Goal: Entertainment & Leisure: Browse casually

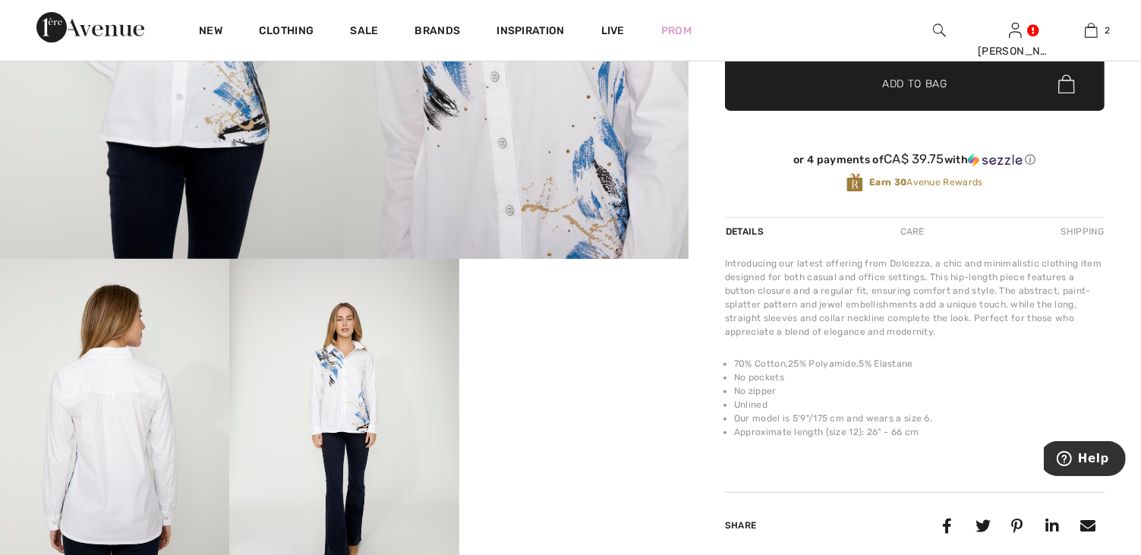
scroll to position [456, 0]
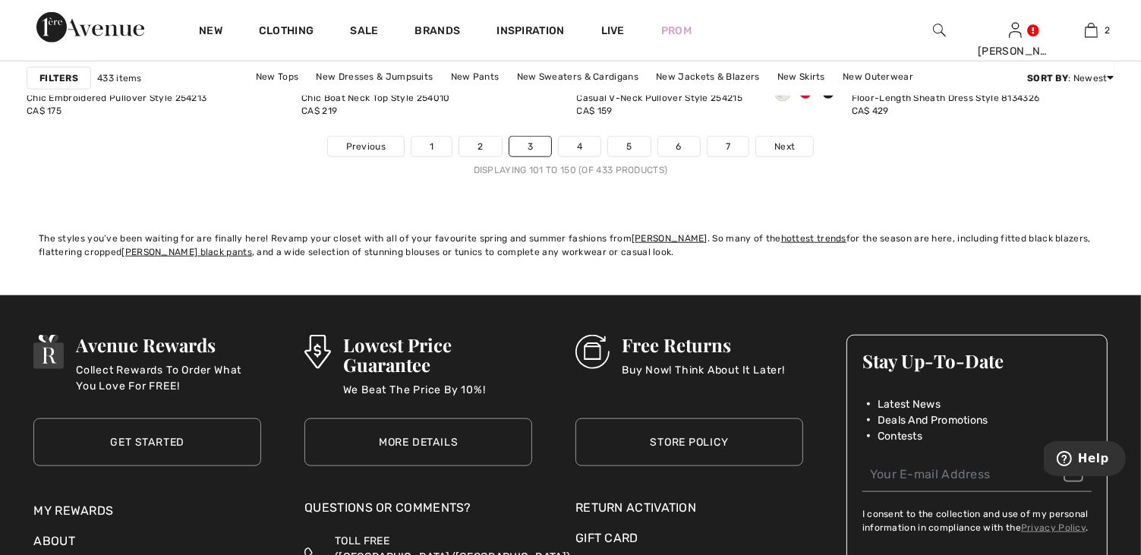
scroll to position [7289, 0]
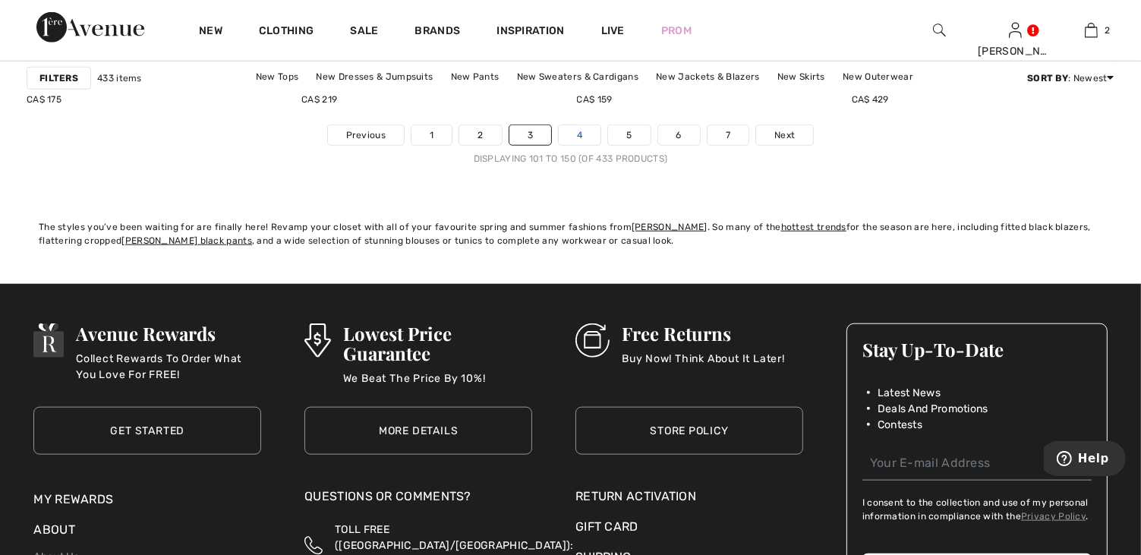
click at [586, 131] on link "4" at bounding box center [580, 135] width 42 height 20
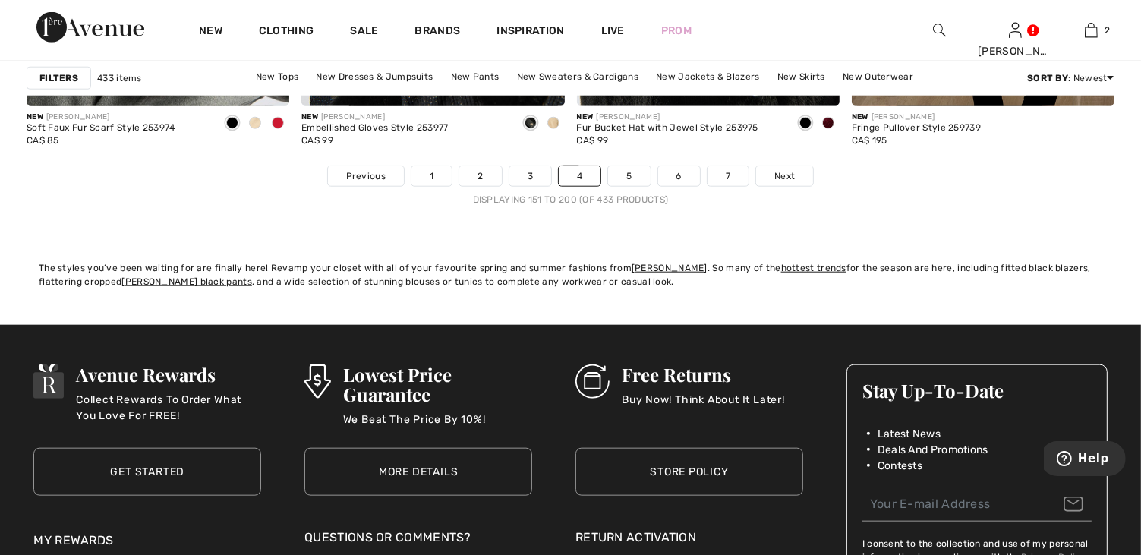
scroll to position [7289, 0]
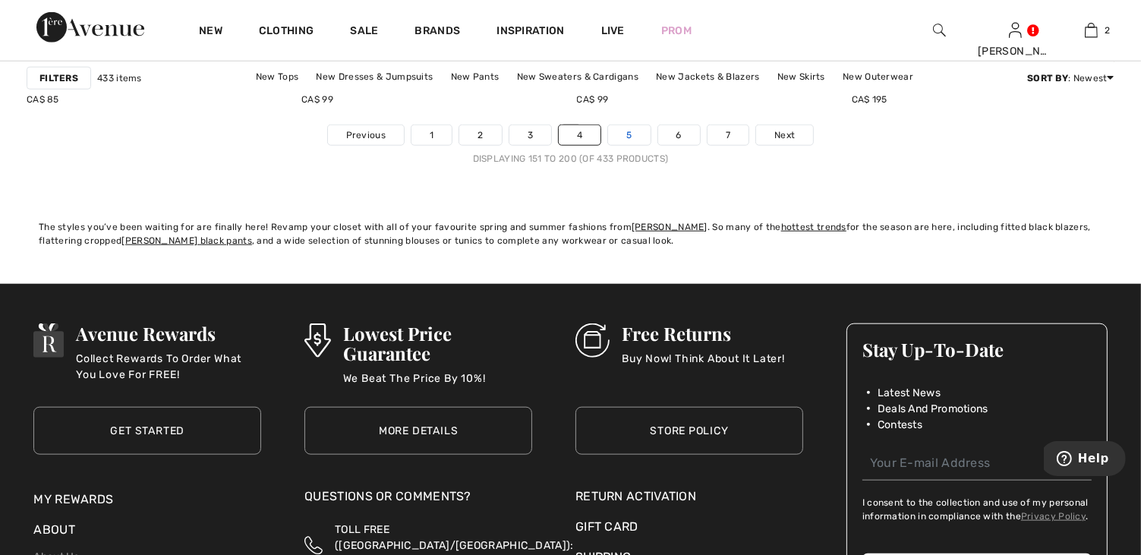
click at [633, 135] on link "5" at bounding box center [629, 135] width 42 height 20
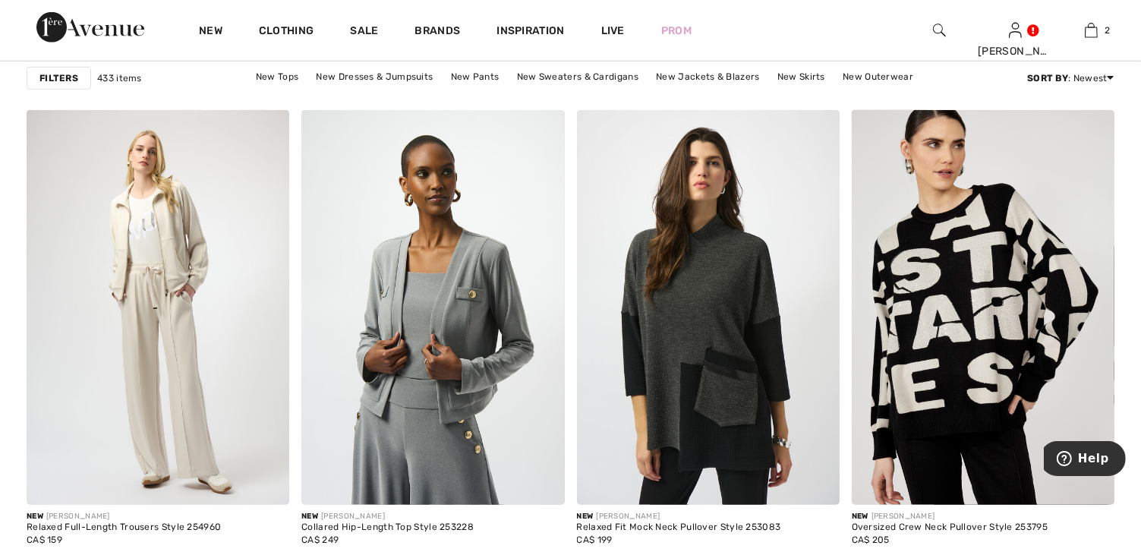
scroll to position [7061, 0]
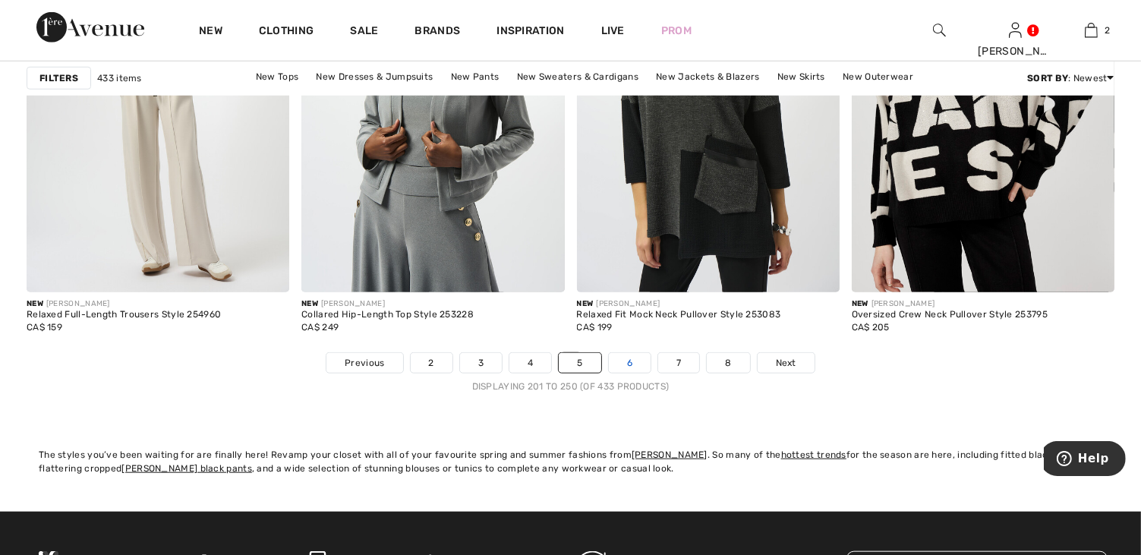
click at [632, 360] on link "6" at bounding box center [630, 363] width 42 height 20
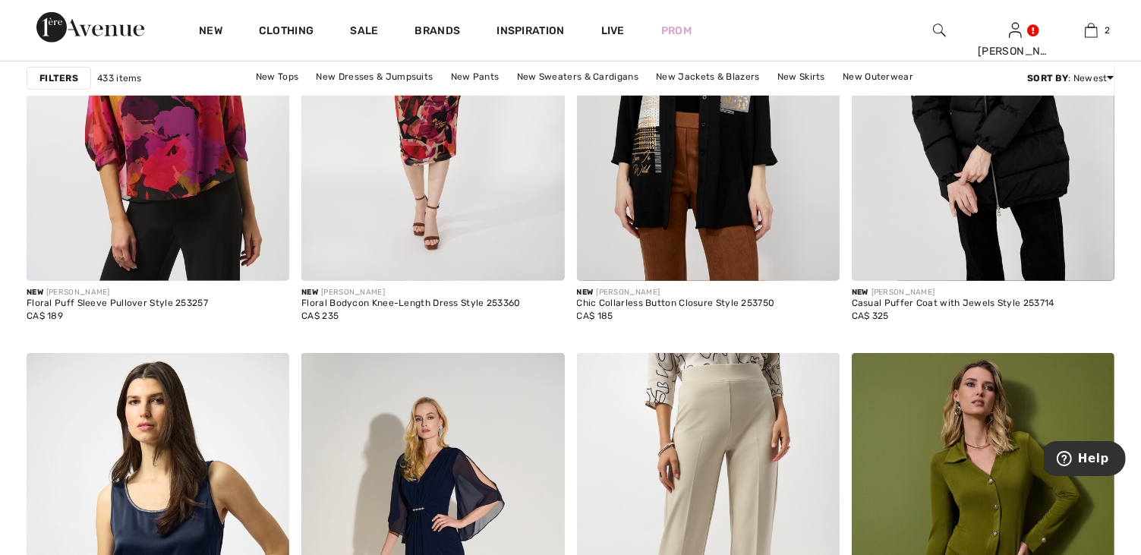
scroll to position [7137, 0]
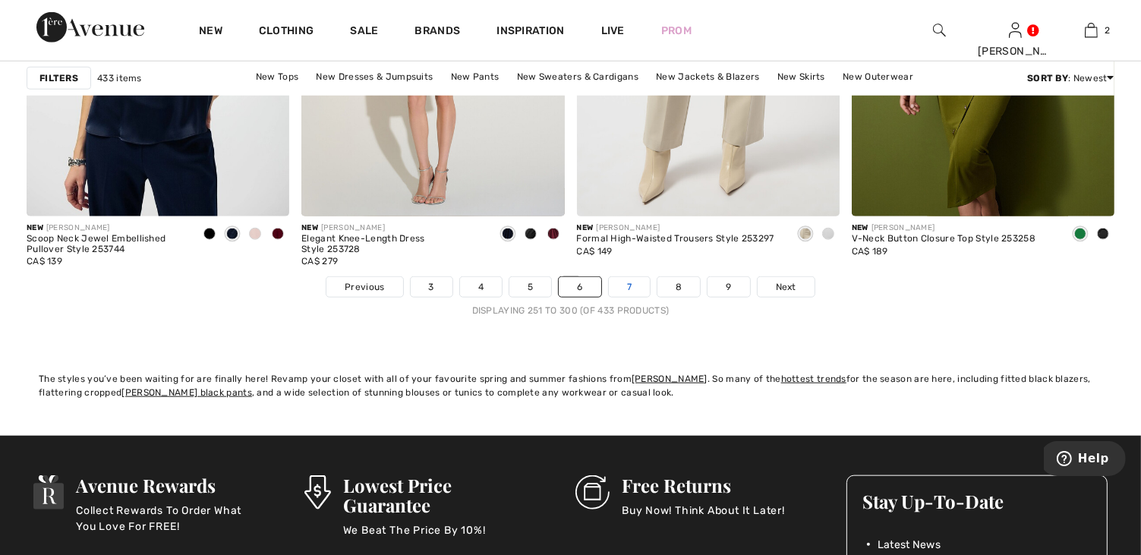
click at [626, 290] on link "7" at bounding box center [629, 287] width 41 height 20
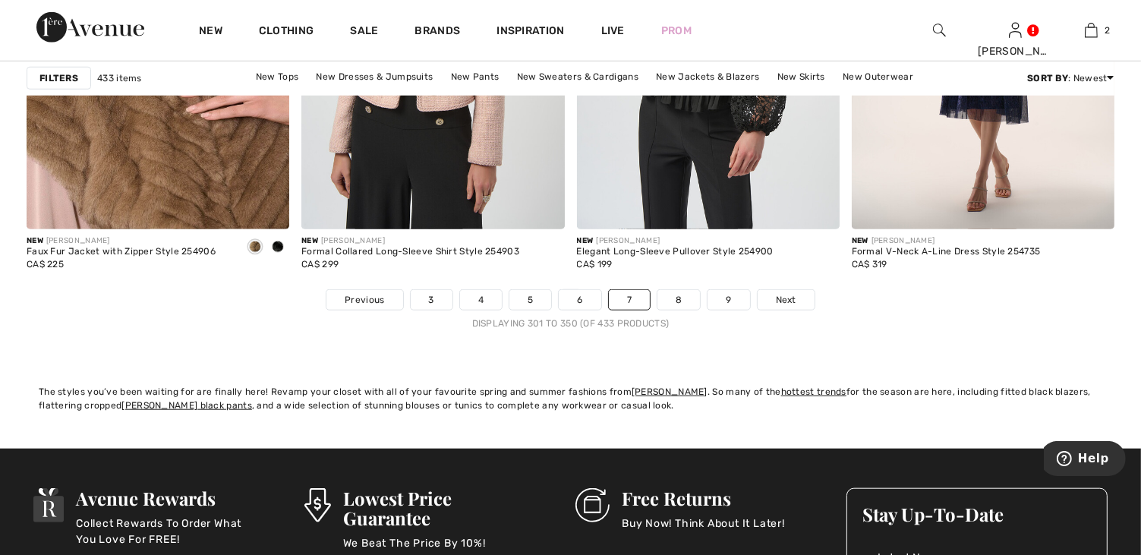
scroll to position [7061, 0]
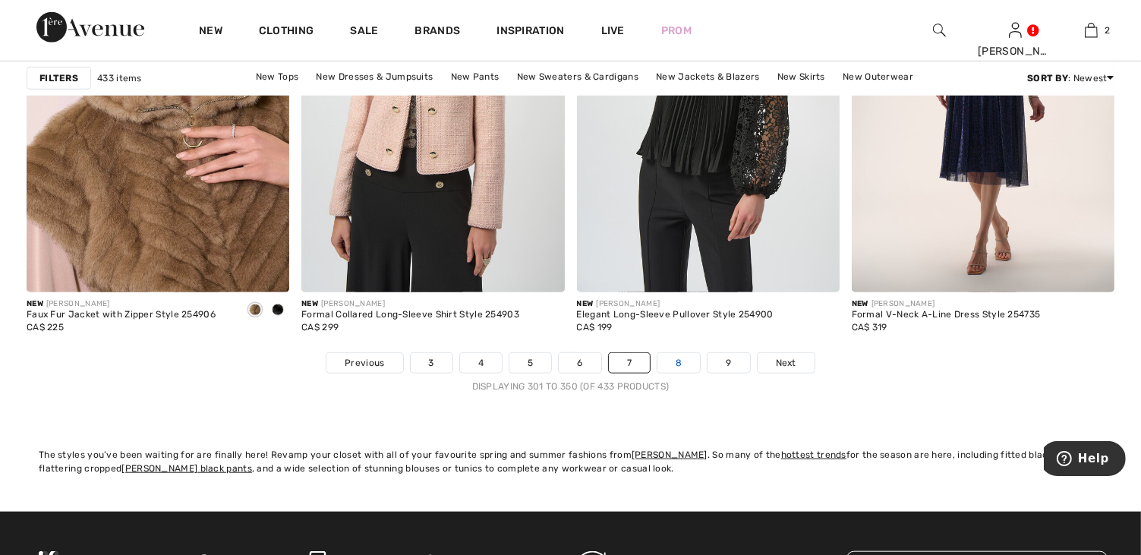
click at [686, 366] on link "8" at bounding box center [679, 363] width 43 height 20
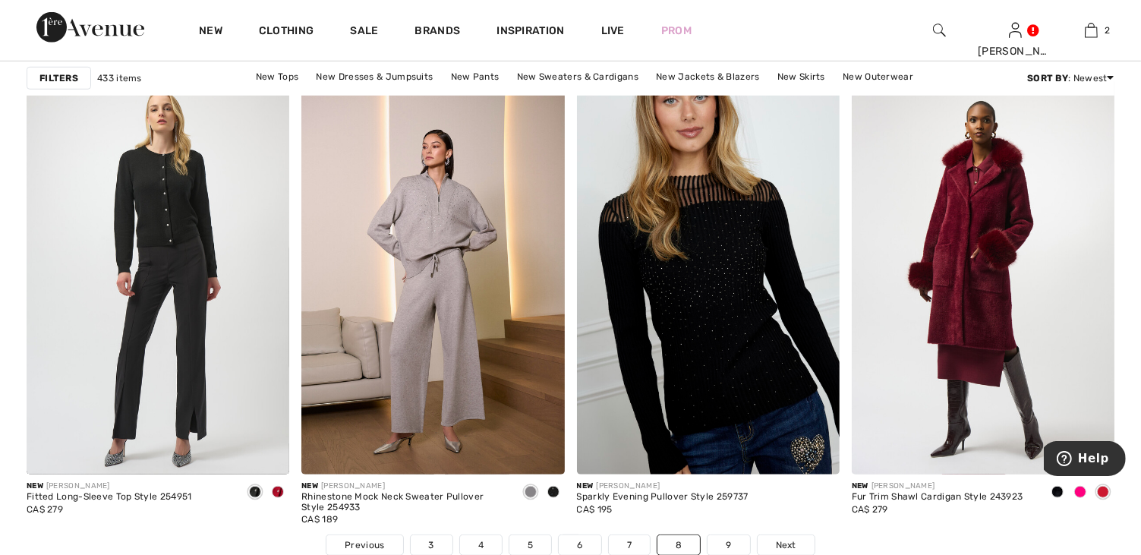
scroll to position [7061, 0]
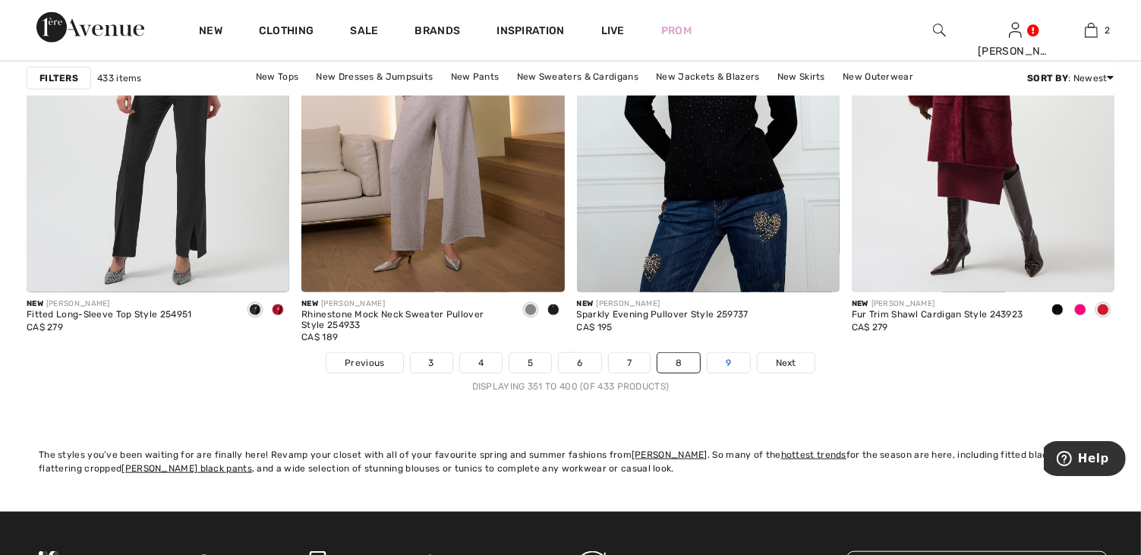
click at [726, 360] on link "9" at bounding box center [729, 363] width 42 height 20
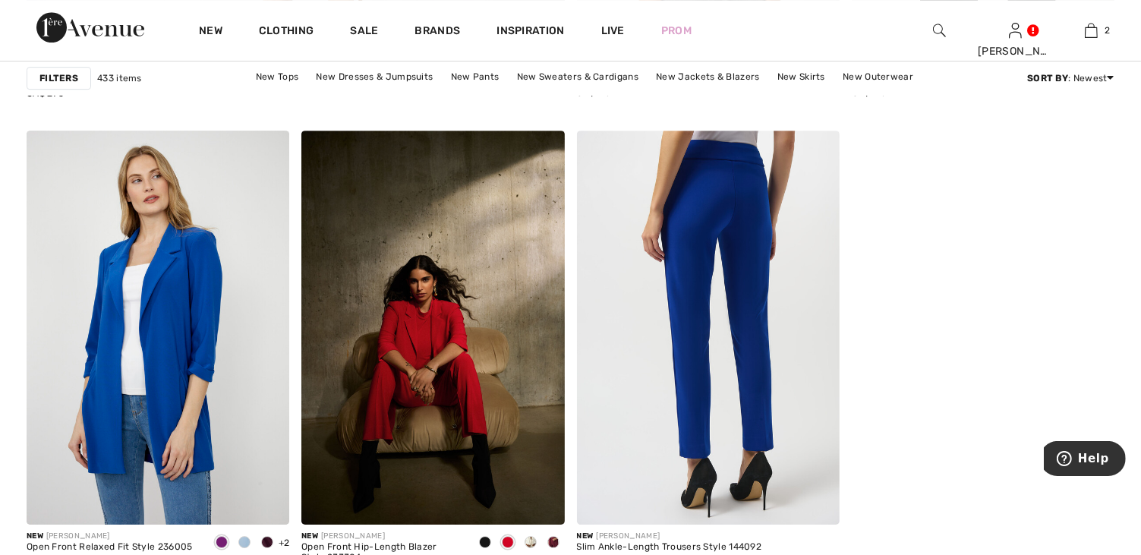
scroll to position [5087, 0]
